Goal: Task Accomplishment & Management: Manage account settings

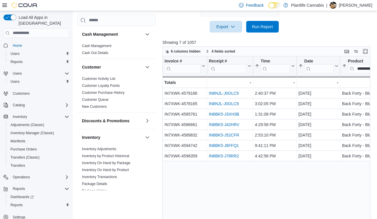
scroll to position [0, 39]
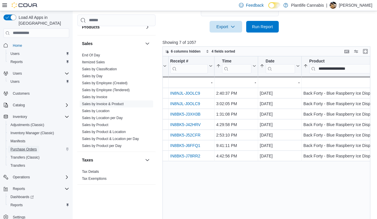
click at [32, 147] on span "Purchase Orders" at bounding box center [23, 149] width 26 height 5
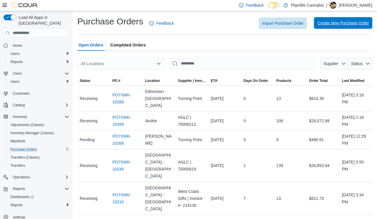
click at [334, 24] on span "Create New Purchase Order" at bounding box center [342, 23] width 51 height 6
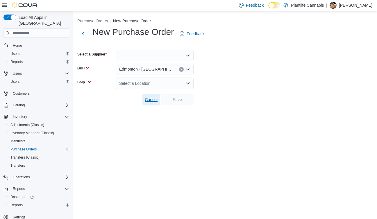
click at [152, 94] on span "Cancel" at bounding box center [151, 100] width 13 height 12
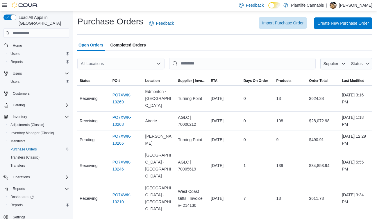
click at [291, 21] on span "Import Purchase Order" at bounding box center [282, 23] width 41 height 6
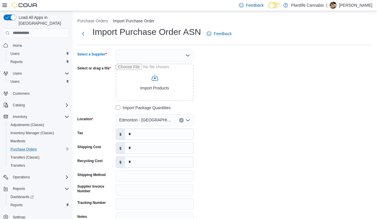
click at [169, 51] on div at bounding box center [155, 56] width 78 height 12
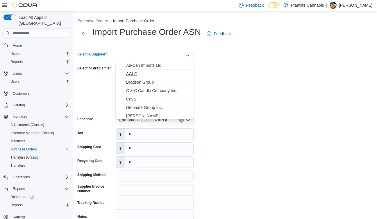
click at [149, 72] on span "AGLC" at bounding box center [158, 74] width 64 height 6
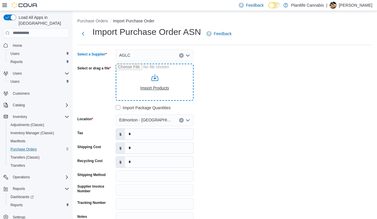
click at [146, 87] on input "Select or drag a file" at bounding box center [155, 82] width 78 height 37
type input "**********"
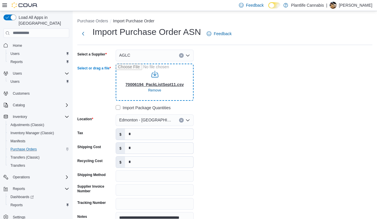
scroll to position [7, 0]
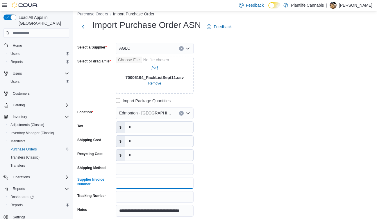
click at [136, 186] on input "Supplier Invoice Number" at bounding box center [155, 183] width 78 height 12
type input "********"
click at [213, 154] on div "**********" at bounding box center [164, 130] width 174 height 174
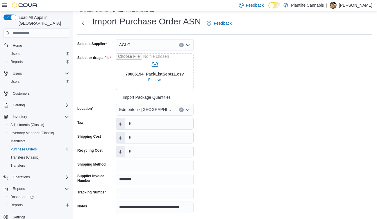
scroll to position [261, 0]
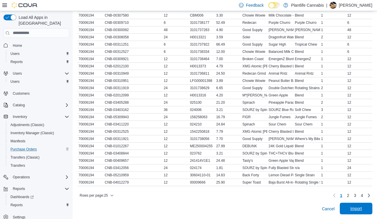
click at [359, 206] on span "Import" at bounding box center [356, 209] width 12 height 6
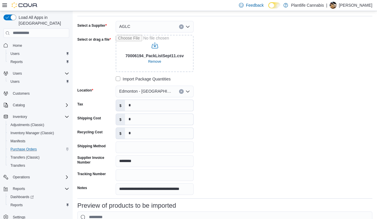
scroll to position [26, 0]
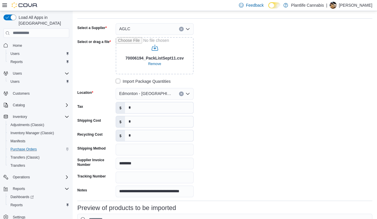
click at [162, 89] on div "Edmonton - [GEOGRAPHIC_DATA] Currents" at bounding box center [155, 94] width 78 height 12
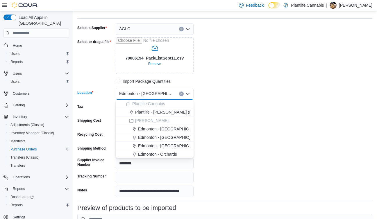
click at [162, 92] on span "Edmonton - [GEOGRAPHIC_DATA] Currents" at bounding box center [146, 93] width 54 height 7
click at [168, 92] on span "Edmonton - [GEOGRAPHIC_DATA] Currents" at bounding box center [146, 93] width 54 height 7
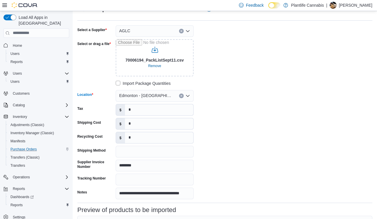
scroll to position [19, 0]
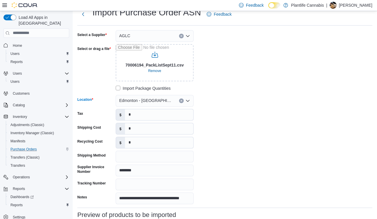
click at [165, 100] on span "Edmonton - [GEOGRAPHIC_DATA] Currents" at bounding box center [146, 100] width 54 height 7
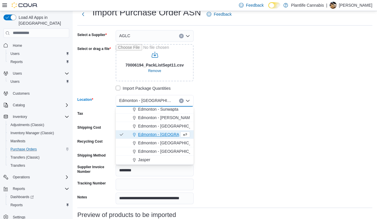
scroll to position [144, 0]
click at [217, 119] on div "**********" at bounding box center [164, 117] width 174 height 174
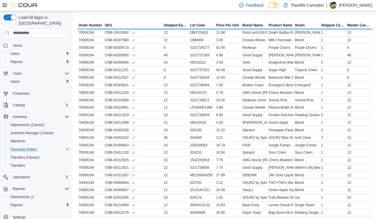
scroll to position [271, 0]
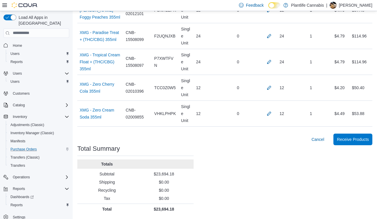
scroll to position [2709, 0]
click at [339, 142] on span "Receive Products" at bounding box center [353, 139] width 32 height 6
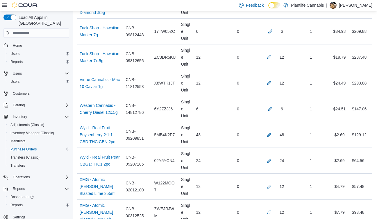
scroll to position [2055, 0]
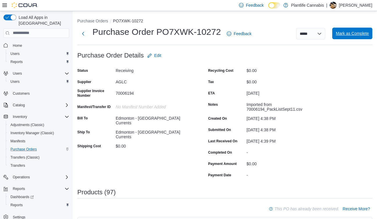
click at [356, 36] on span "Mark as Complete" at bounding box center [352, 34] width 33 height 6
